Goal: Find specific page/section: Find specific page/section

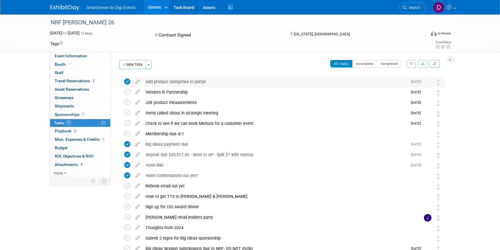
scroll to position [314, 0]
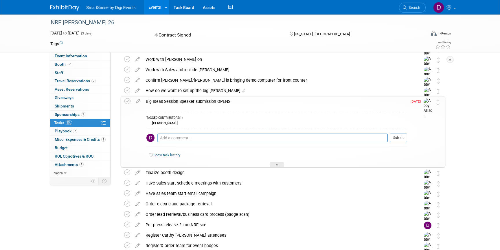
click at [38, 27] on div "NRF [PERSON_NAME] 26 [DATE] to [DATE] (3 days) [DATE] to [DATE] Contract Signed…" at bounding box center [250, 33] width 500 height 38
click at [28, 83] on div "NRF [PERSON_NAME] 26 [DATE] to [DATE] (3 days) [DATE] to [DATE] Contract Signed…" at bounding box center [250, 254] width 500 height 1106
click at [24, 83] on div "NRF [PERSON_NAME] 26 [DATE] to [DATE] (3 days) [DATE] to [DATE] Contract Signed…" at bounding box center [250, 254] width 500 height 1106
click at [29, 88] on div "NRF [PERSON_NAME] 26 [DATE] to [DATE] (3 days) [DATE] to [DATE] Contract Signed…" at bounding box center [250, 254] width 500 height 1106
click at [31, 88] on div "NRF [PERSON_NAME] 26 [DATE] to [DATE] (3 days) [DATE] to [DATE] Contract Signed…" at bounding box center [250, 254] width 500 height 1106
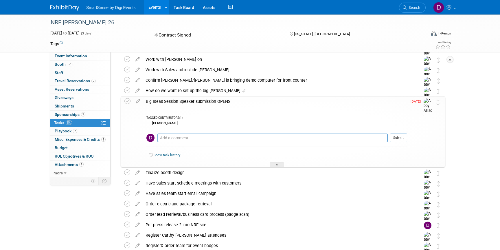
click at [37, 87] on div "NRF [PERSON_NAME] 26 [DATE] to [DATE] (3 days) [DATE] to [DATE] Contract Signed…" at bounding box center [250, 254] width 500 height 1106
click at [34, 87] on div "NRF [PERSON_NAME] 26 [DATE] to [DATE] (3 days) [DATE] to [DATE] Contract Signed…" at bounding box center [250, 254] width 500 height 1106
click at [29, 87] on div "NRF [PERSON_NAME] 26 [DATE] to [DATE] (3 days) [DATE] to [DATE] Contract Signed…" at bounding box center [250, 254] width 500 height 1106
click at [34, 80] on div "NRF [PERSON_NAME] 26 [DATE] to [DATE] (3 days) [DATE] to [DATE] Contract Signed…" at bounding box center [250, 254] width 500 height 1106
click at [32, 76] on div "NRF [PERSON_NAME] 26 [DATE] to [DATE] (3 days) [DATE] to [DATE] Contract Signed…" at bounding box center [250, 254] width 500 height 1106
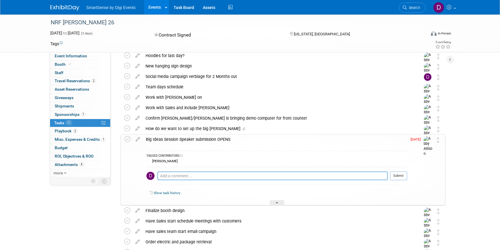
scroll to position [274, 0]
